Goal: Task Accomplishment & Management: Manage account settings

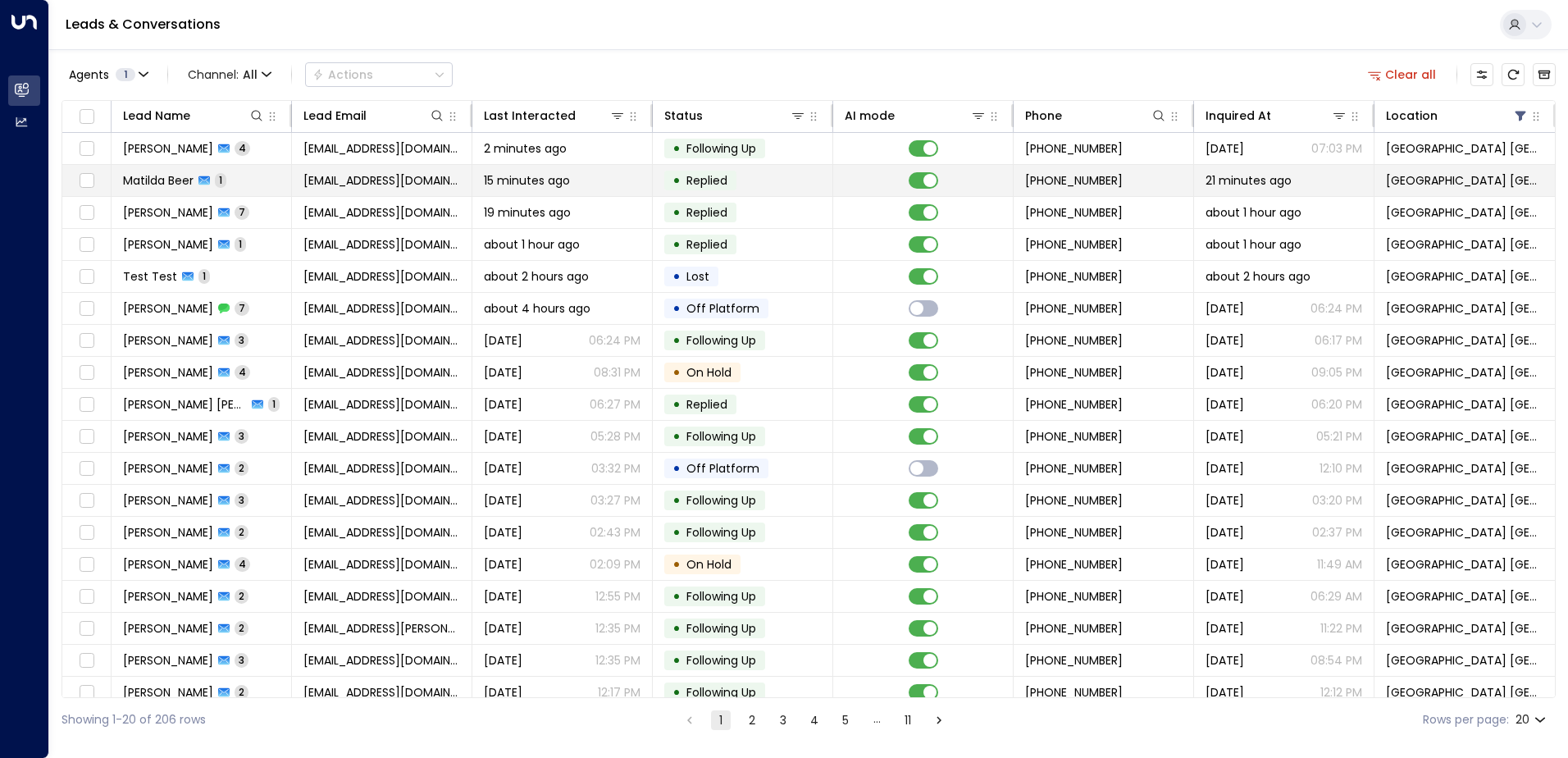
click at [499, 195] on td "15 minutes ago" at bounding box center [562, 180] width 180 height 31
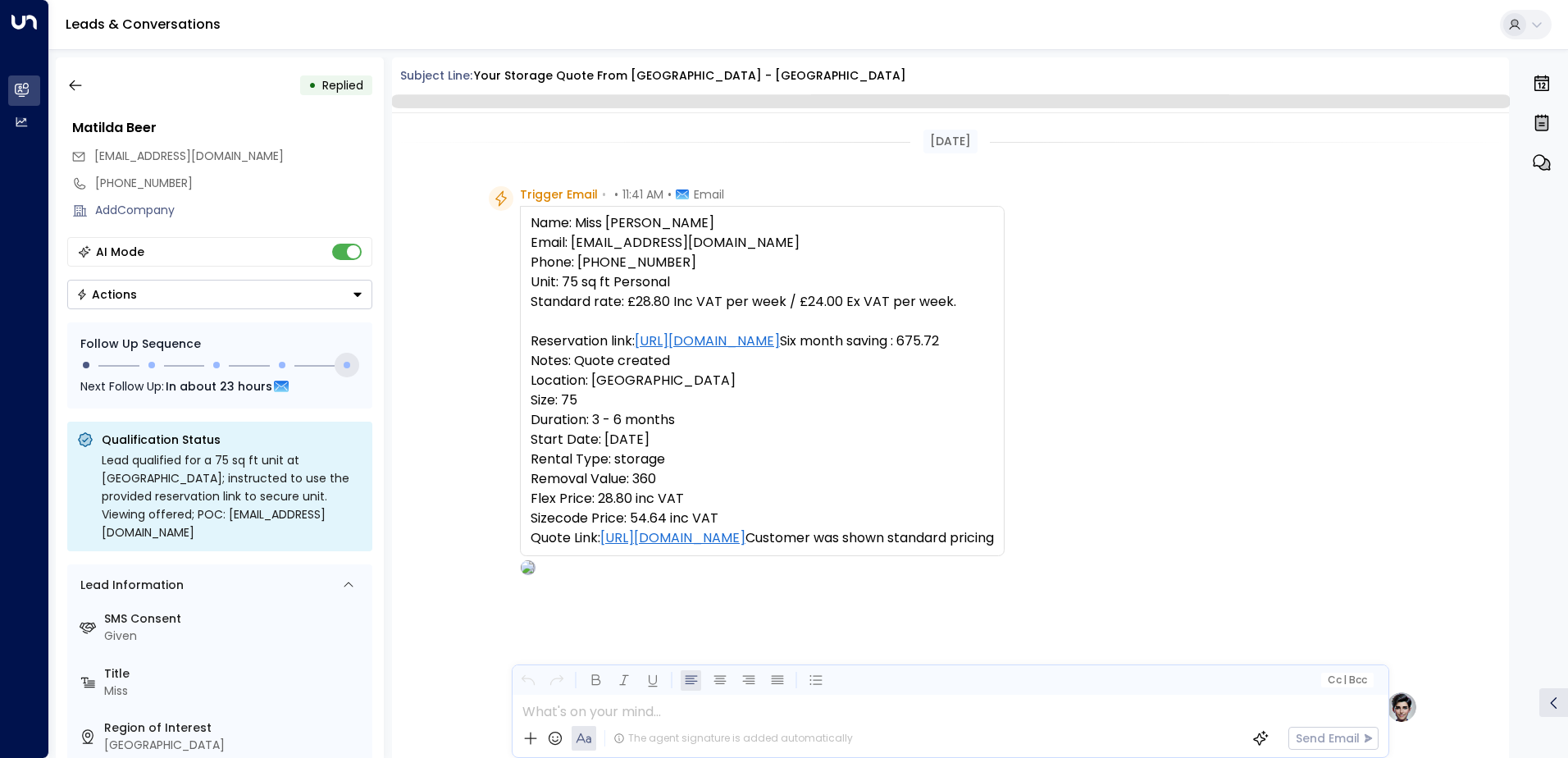
scroll to position [582, 0]
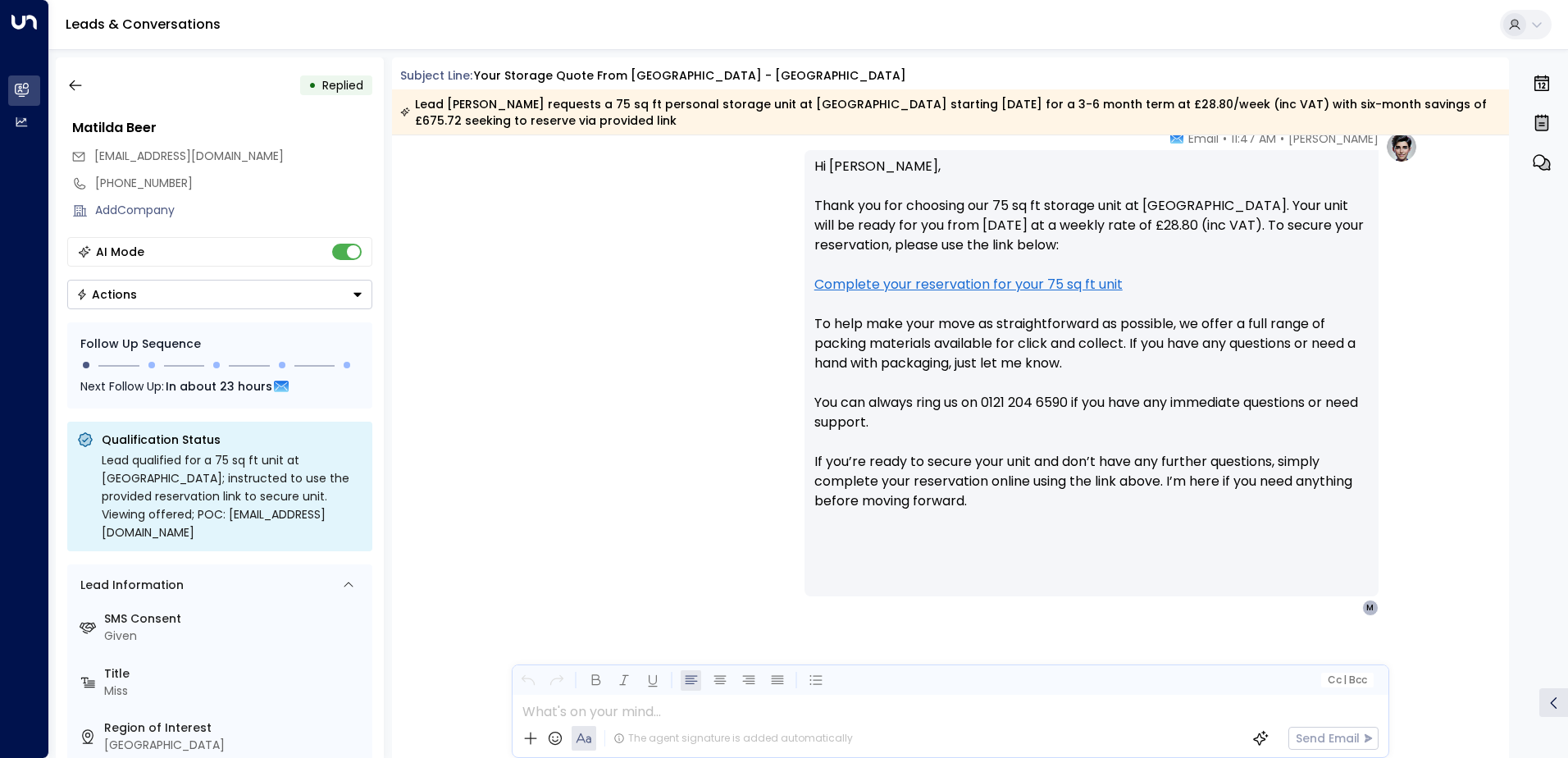
click at [195, 306] on button "Actions" at bounding box center [220, 294] width 305 height 30
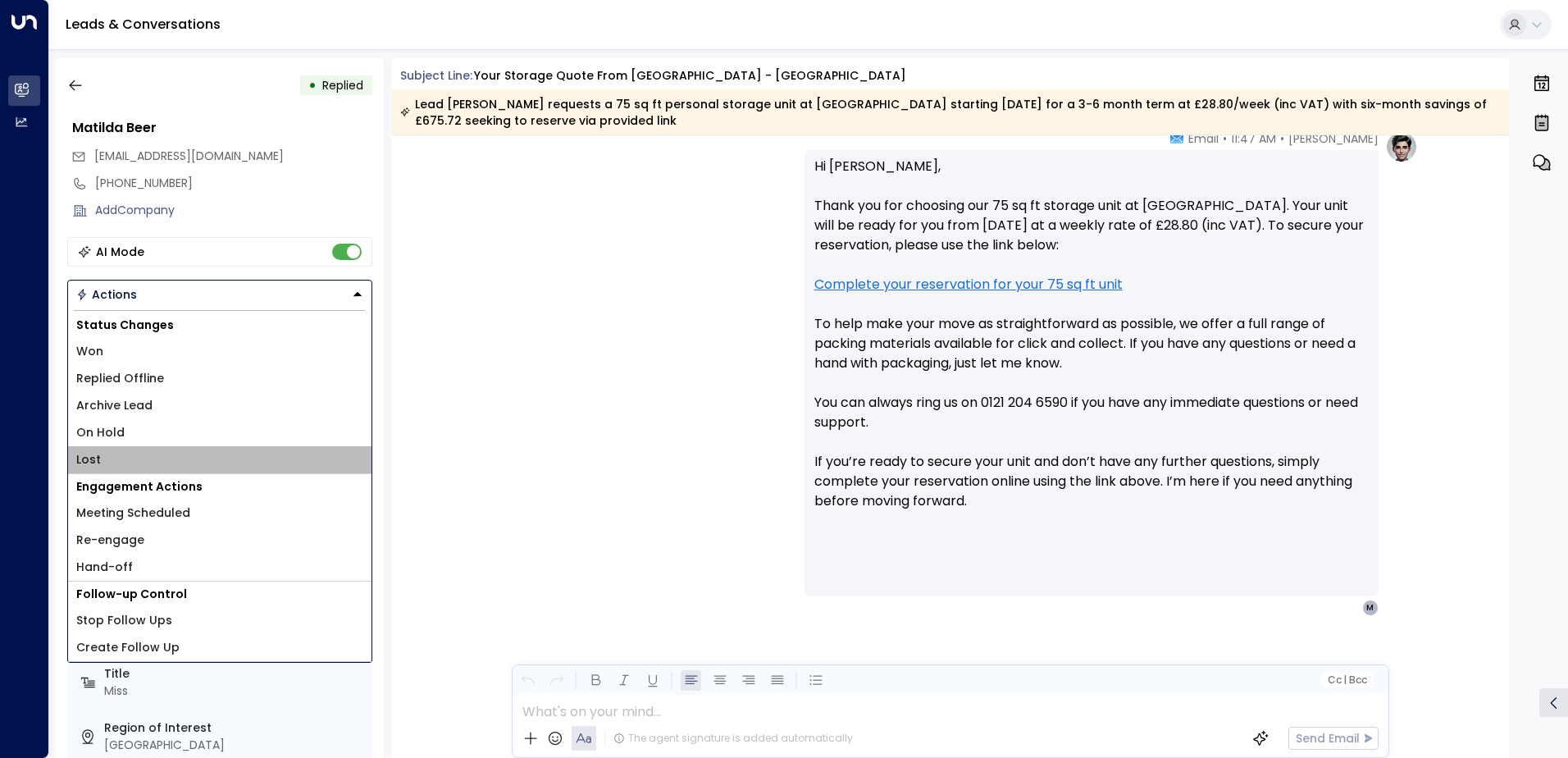
click at [94, 458] on span "Lost" at bounding box center [88, 460] width 25 height 17
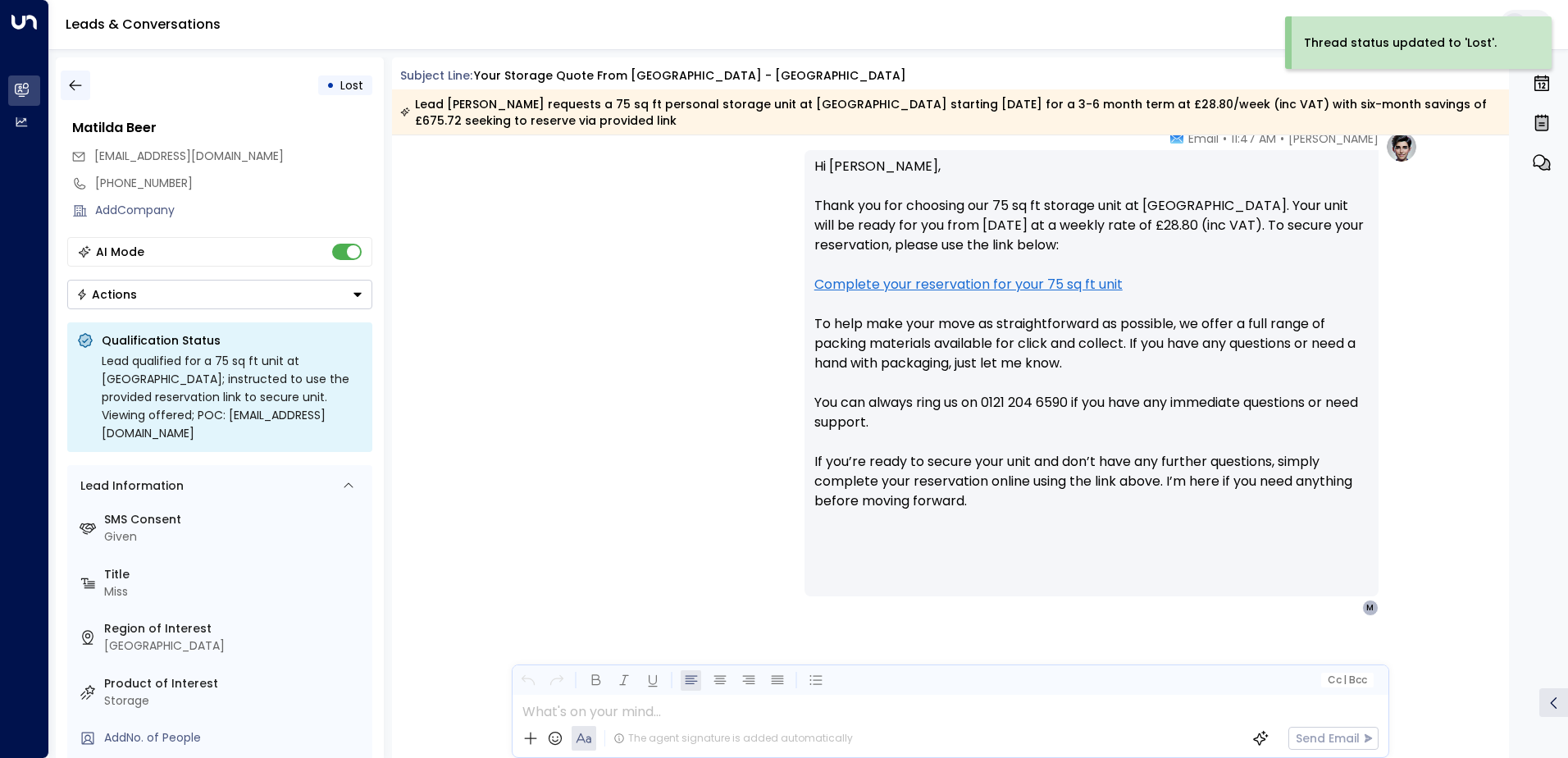
click at [71, 84] on icon "button" at bounding box center [75, 84] width 16 height 16
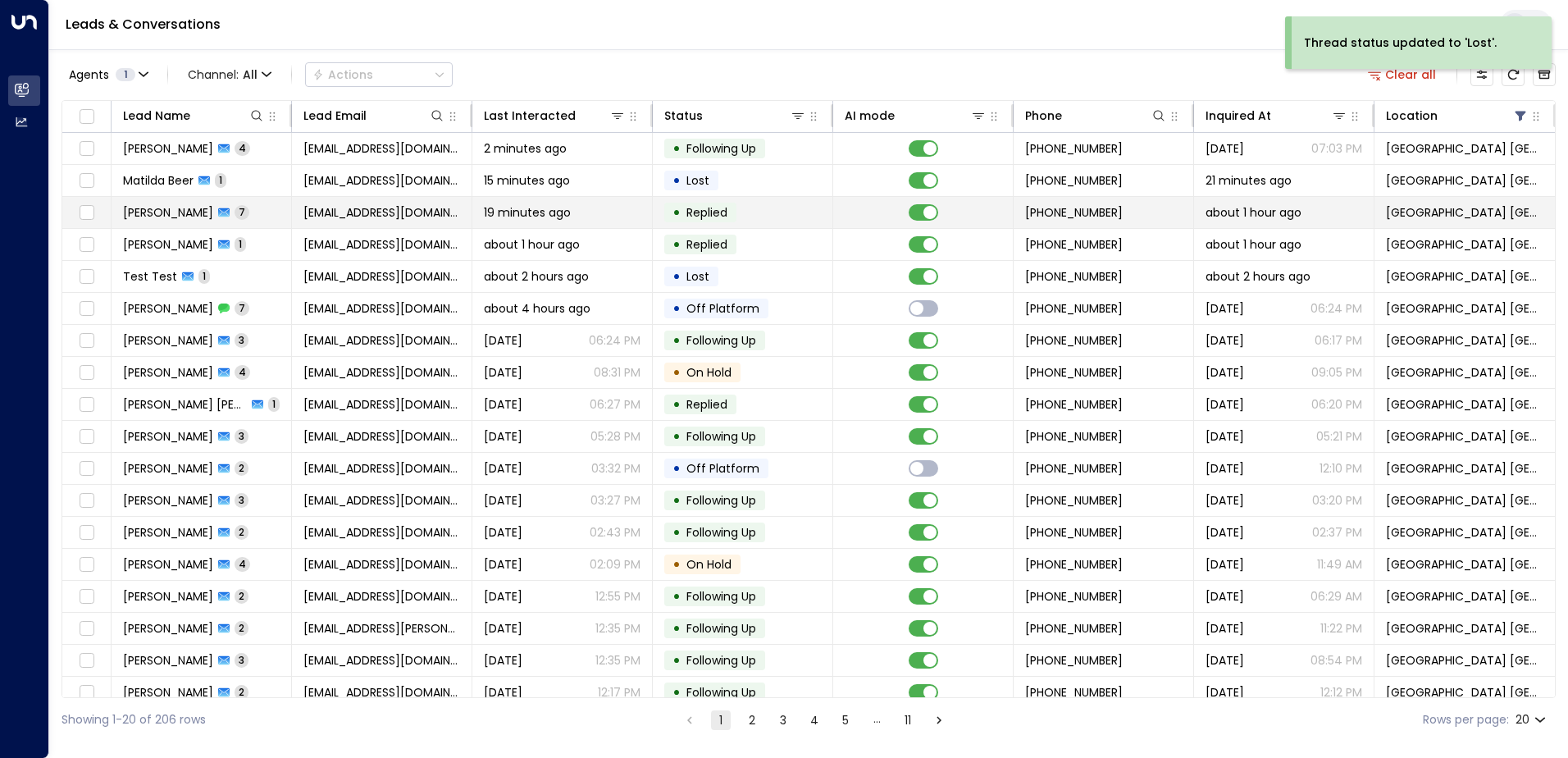
click at [351, 219] on span "[EMAIL_ADDRESS][DOMAIN_NAME]" at bounding box center [381, 212] width 156 height 16
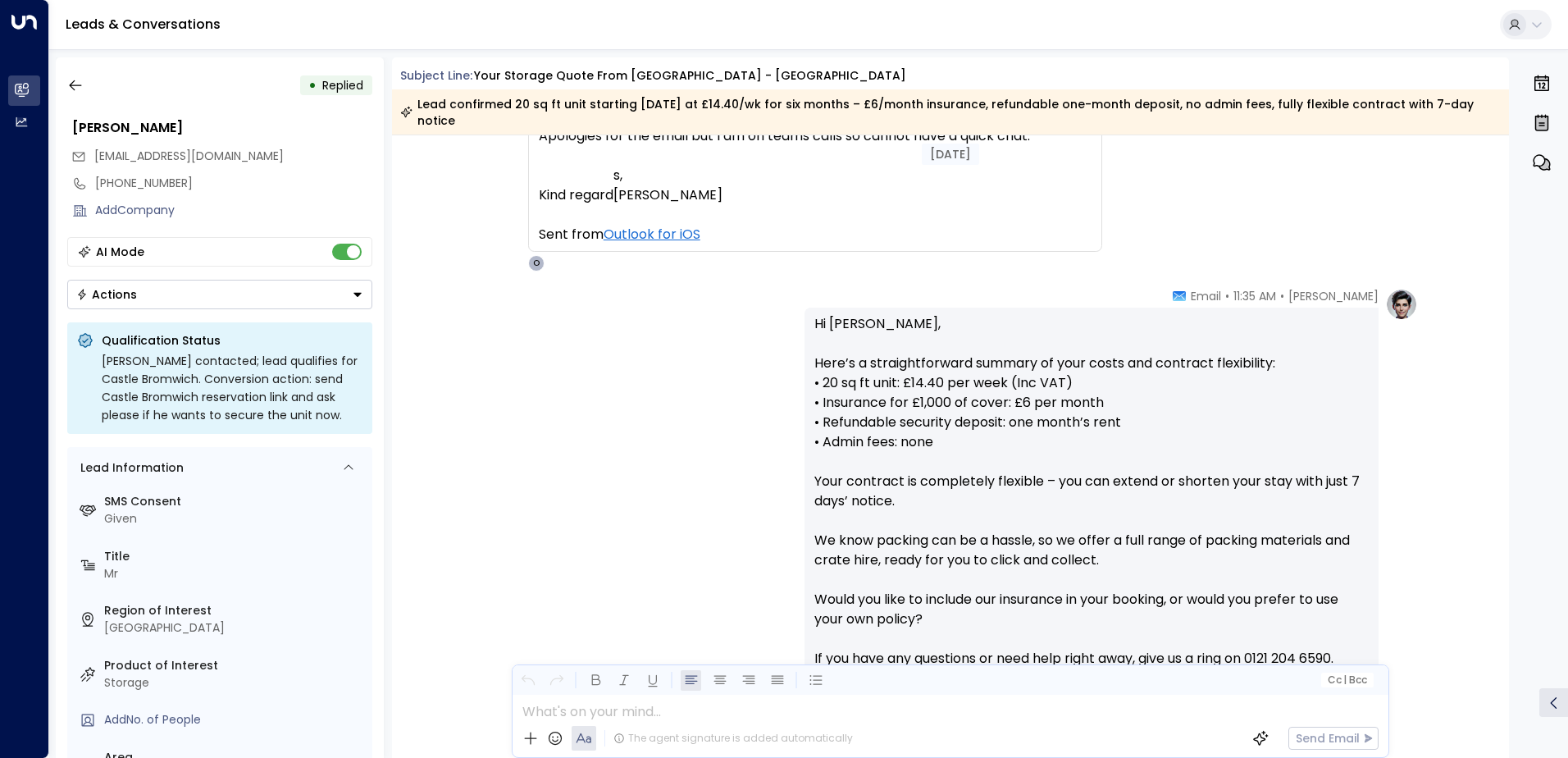
scroll to position [1908, 0]
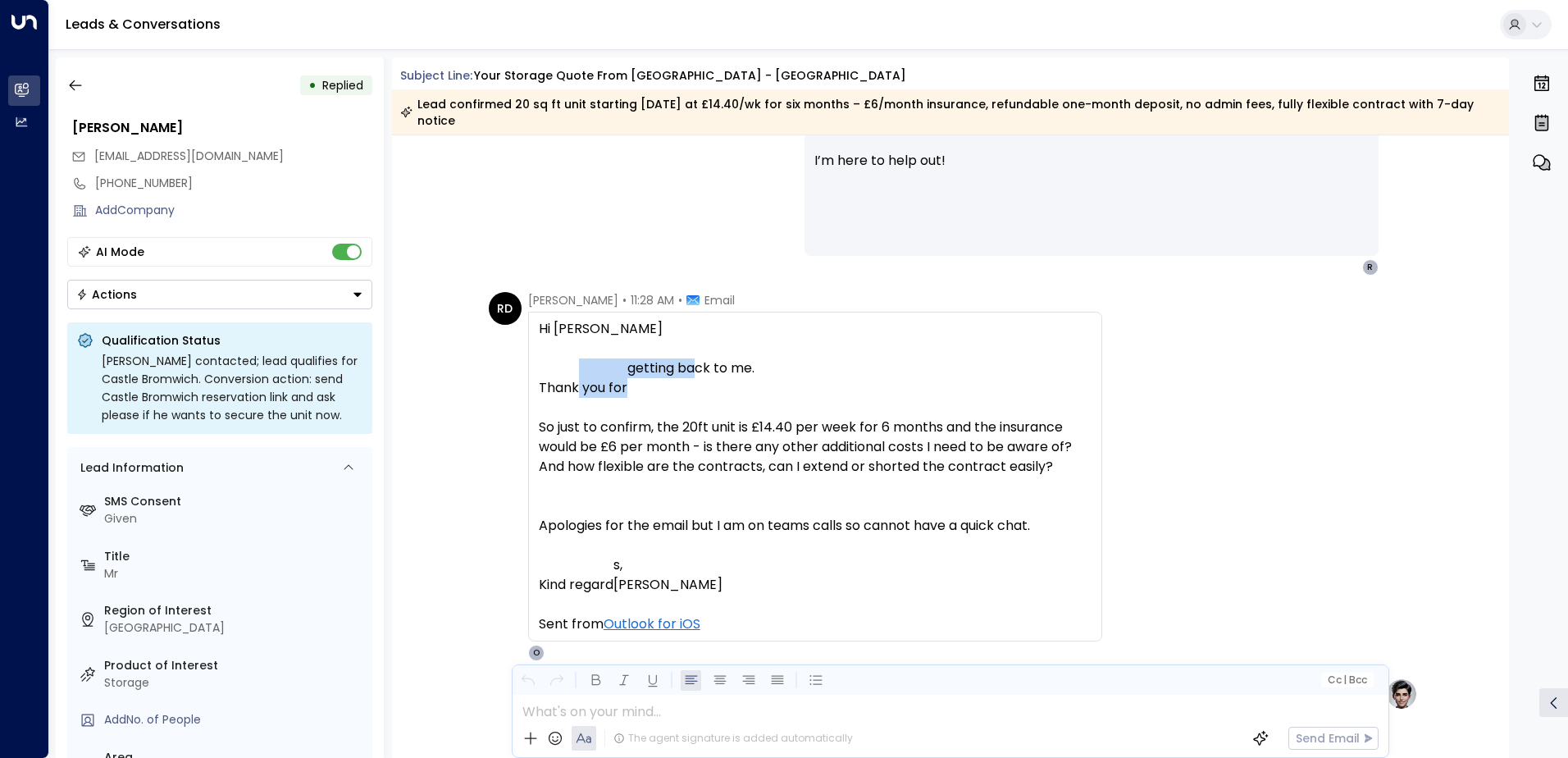
drag, startPoint x: 576, startPoint y: 370, endPoint x: 684, endPoint y: 354, distance: 109.2
click at [684, 359] on div "Thank you for getting back to me." at bounding box center [816, 378] width 553 height 39
drag, startPoint x: 684, startPoint y: 354, endPoint x: 602, endPoint y: 430, distance: 111.8
click at [602, 430] on span "So just to confirm, the 20ft unit is £14.40 per week for 6 months and the insur…" at bounding box center [816, 457] width 553 height 79
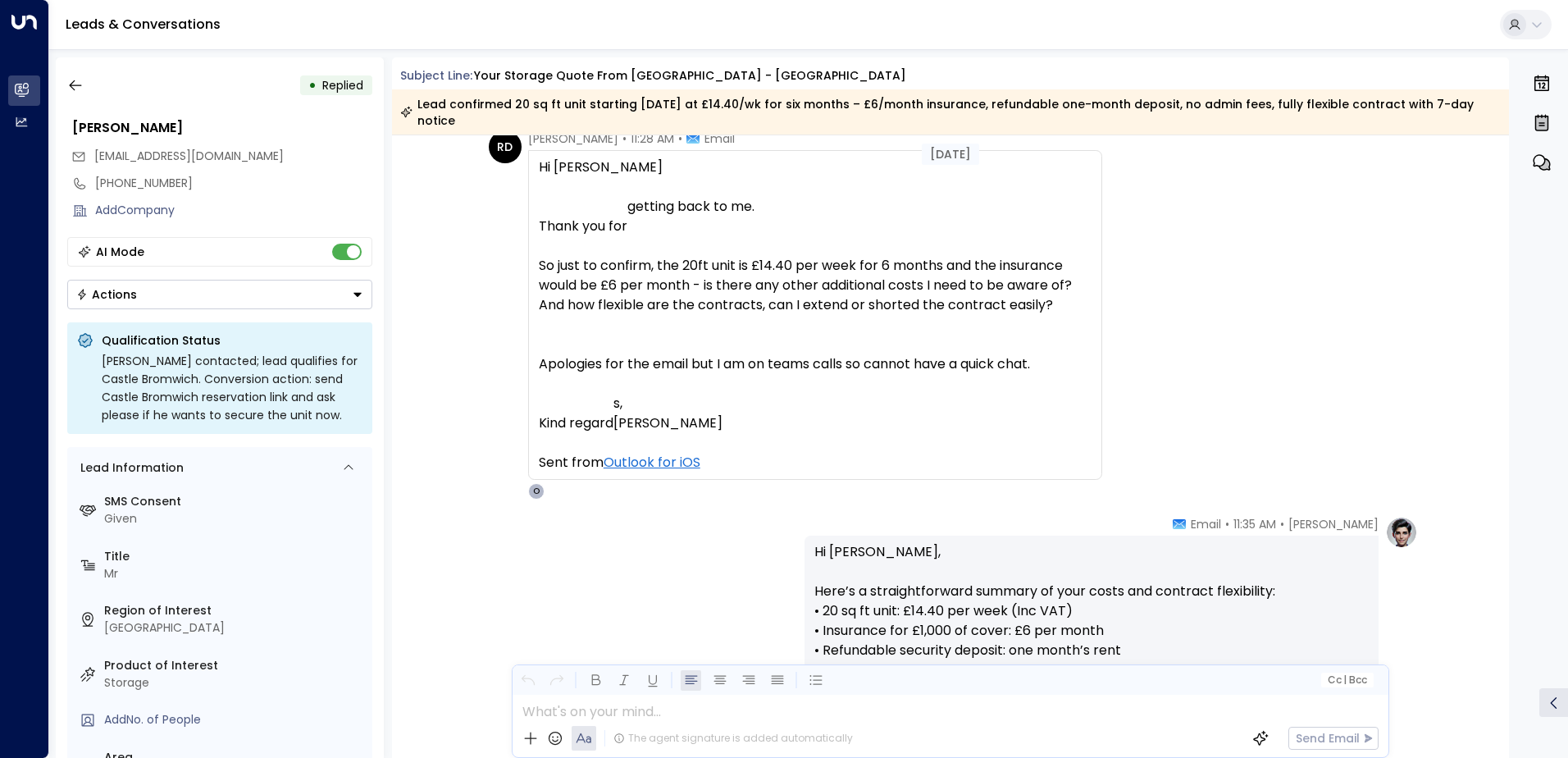
scroll to position [2073, 0]
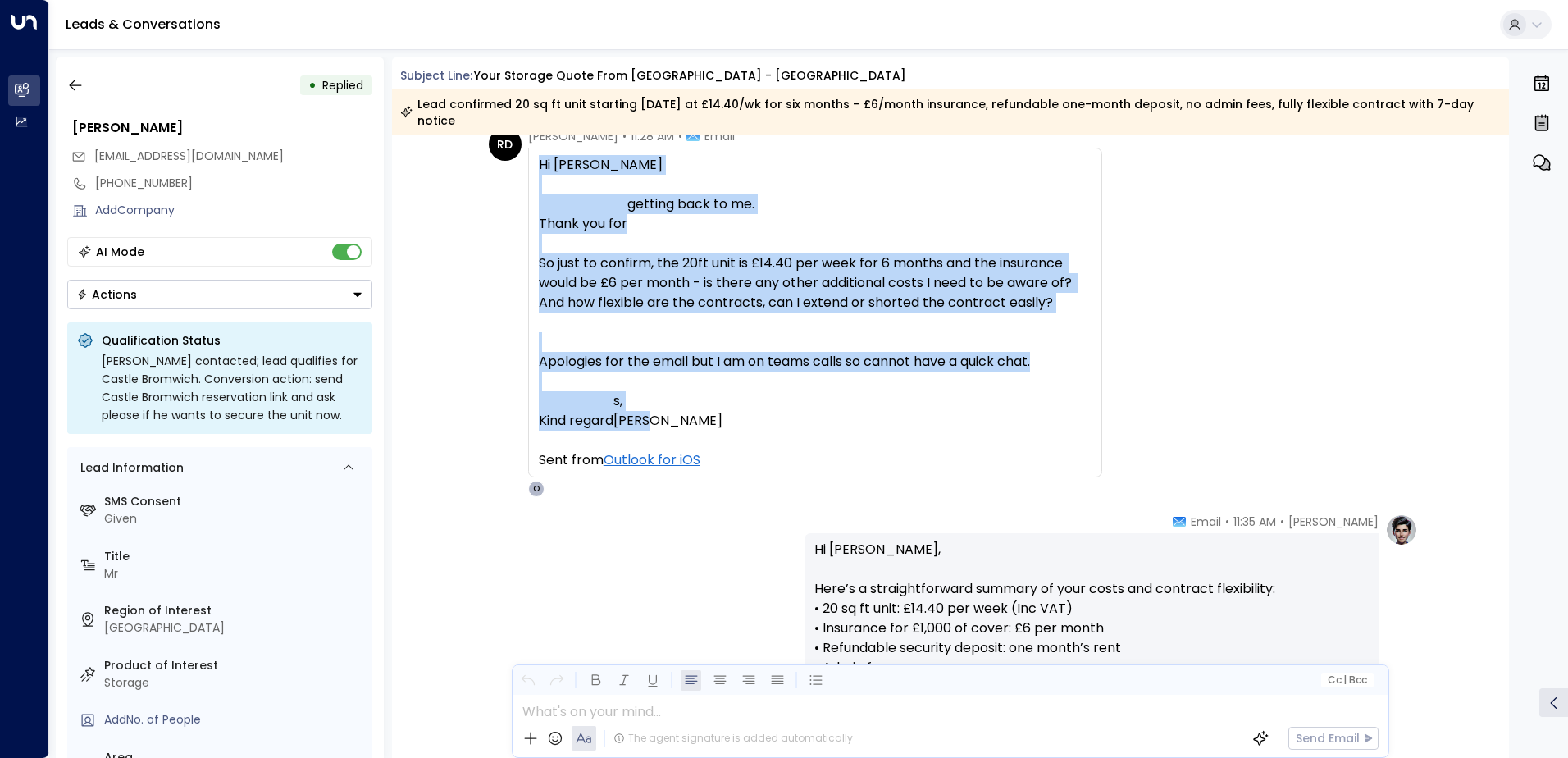
drag, startPoint x: 669, startPoint y: 403, endPoint x: 537, endPoint y: 142, distance: 292.5
click at [539, 155] on div "Hi Olivia Thank you for getting back to me. So just to confirm, the 20ft unit i…" at bounding box center [816, 293] width 553 height 275
copy div "Hi Olivia Thank you for getting back to me. So just to confirm, the 20ft unit i…"
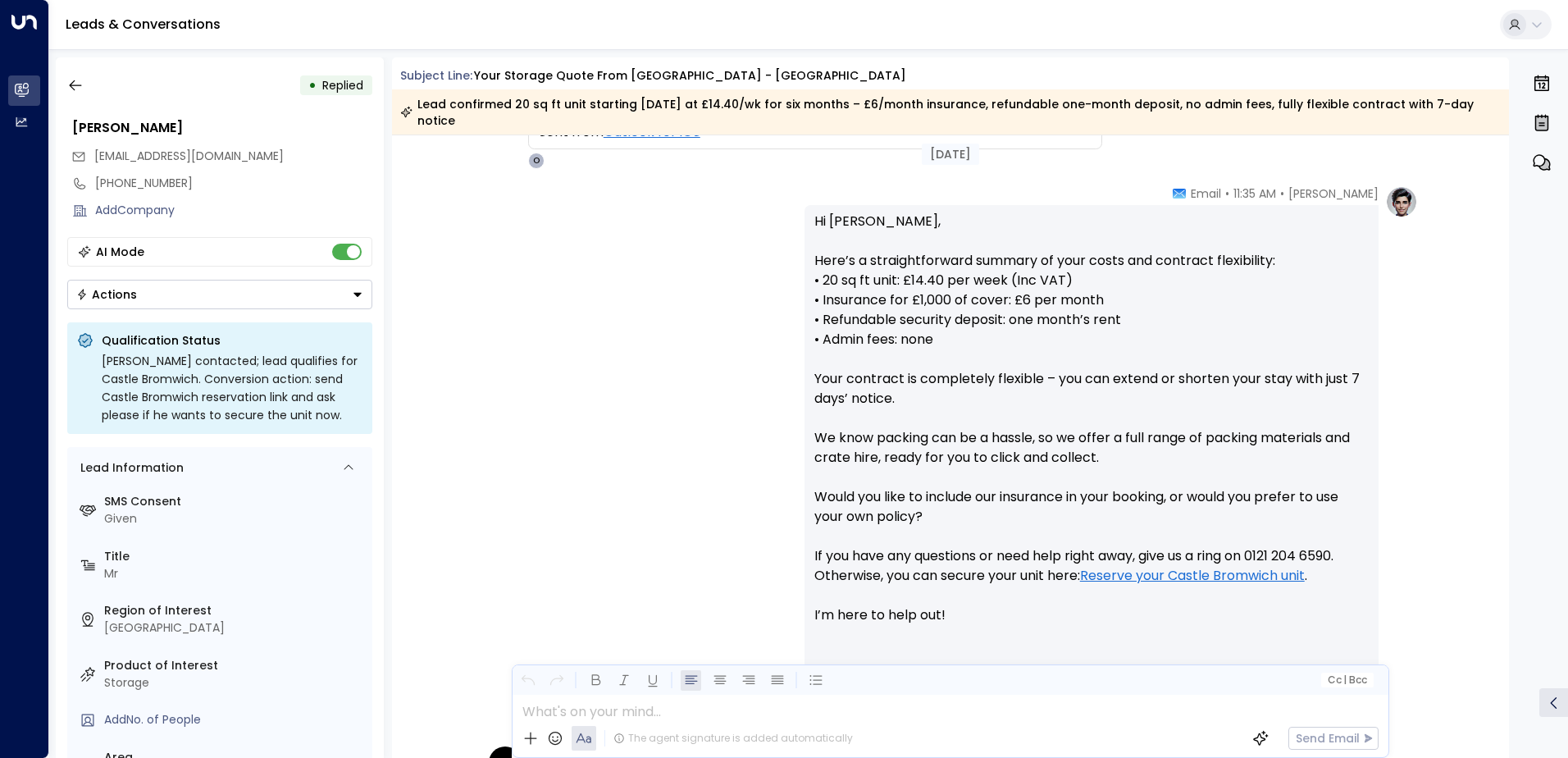
scroll to position [2482, 0]
